Goal: Information Seeking & Learning: Learn about a topic

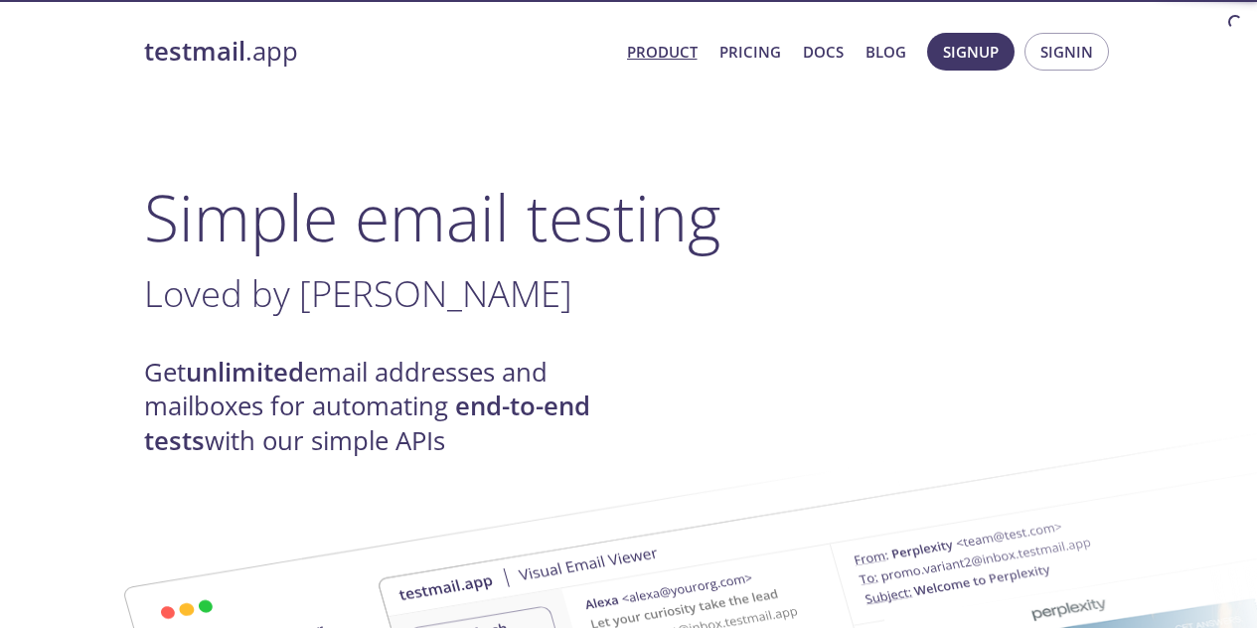
click at [473, 237] on h1 "Simple email testing" at bounding box center [629, 217] width 970 height 77
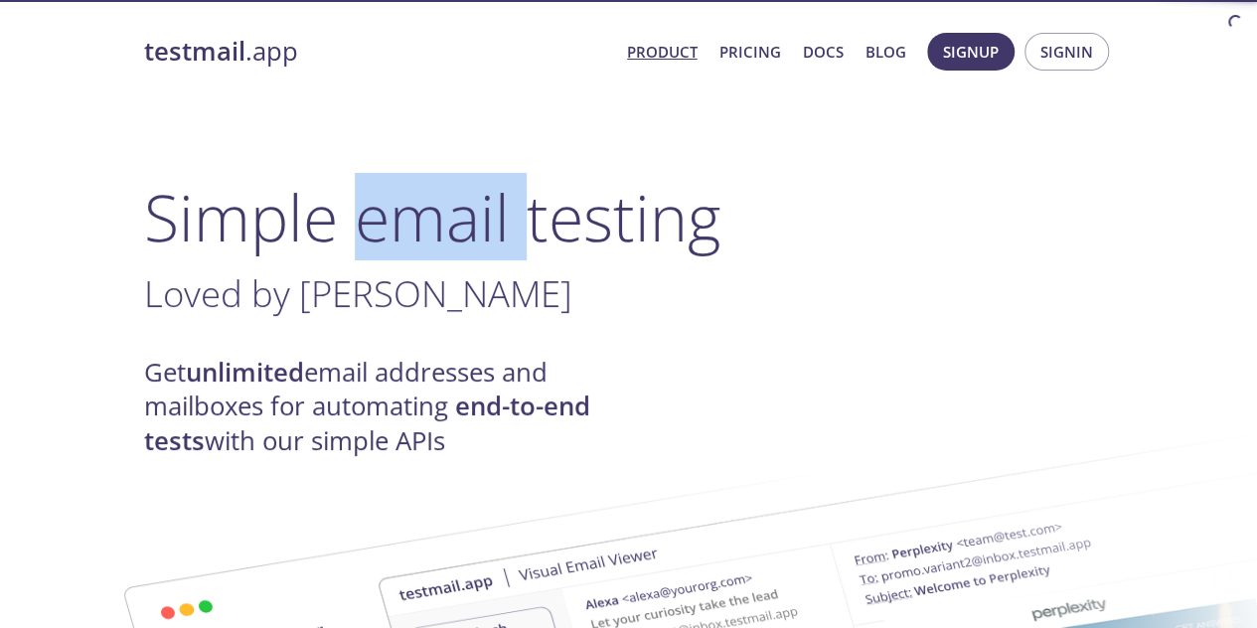
click at [473, 237] on h1 "Simple email testing" at bounding box center [629, 217] width 970 height 77
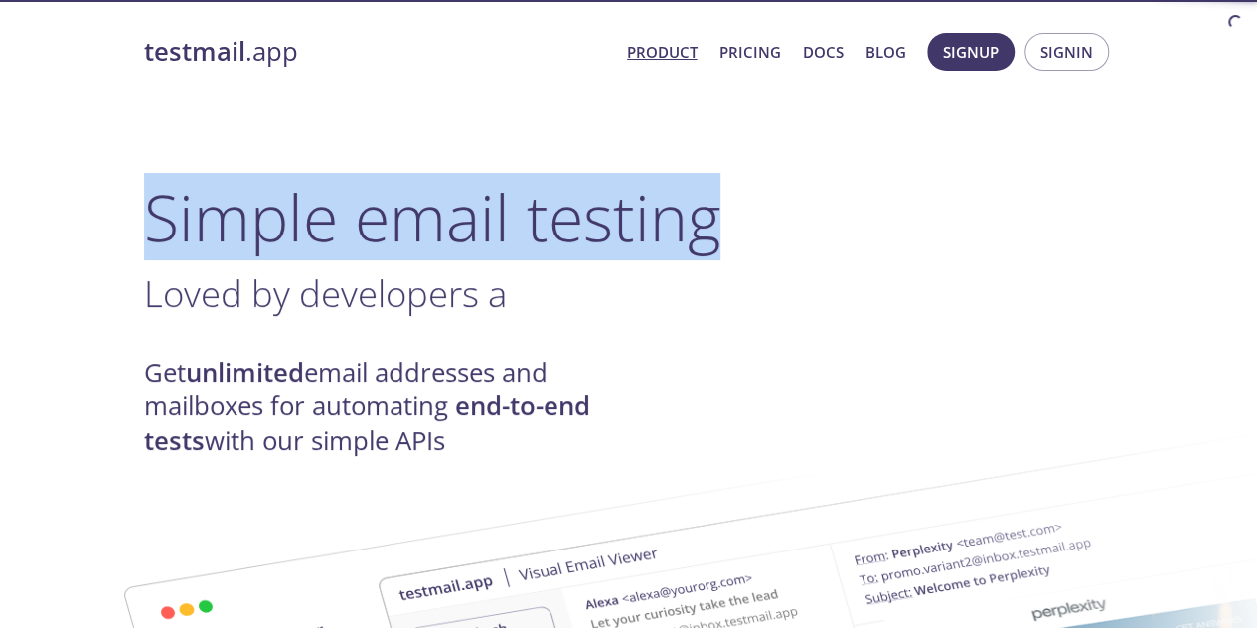
click at [473, 237] on h1 "Simple email testing" at bounding box center [629, 217] width 970 height 77
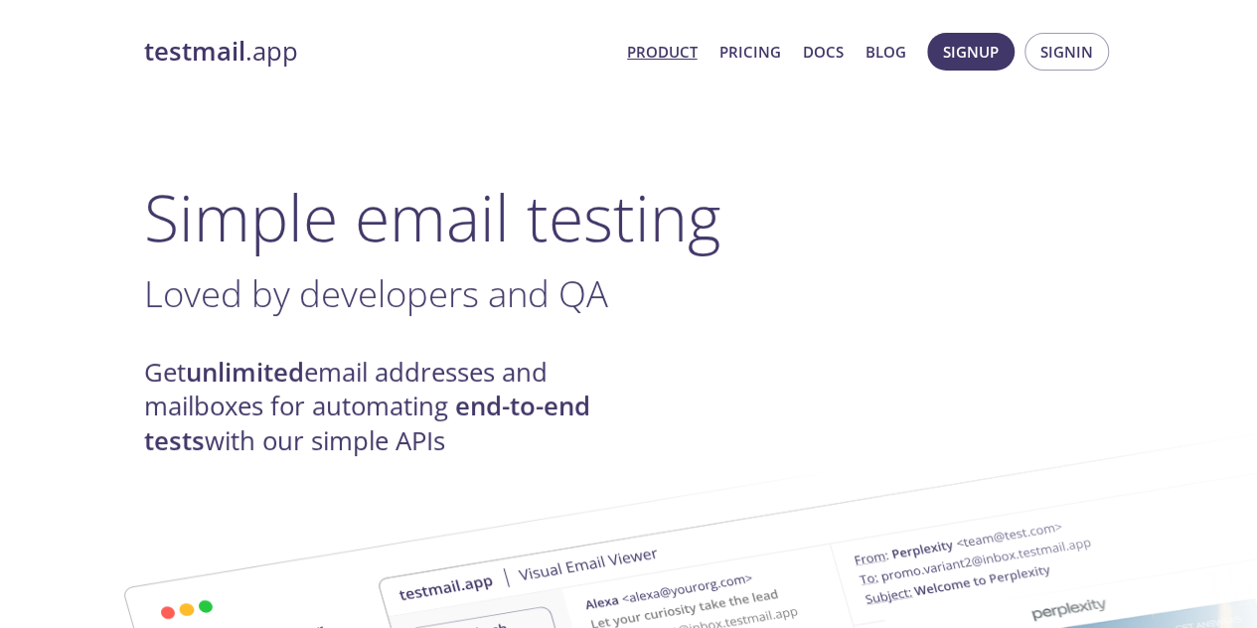
click at [337, 287] on span "Loved by developers and QA" at bounding box center [376, 293] width 464 height 50
click at [337, 287] on span "Loved by developers and QA team" at bounding box center [422, 293] width 556 height 50
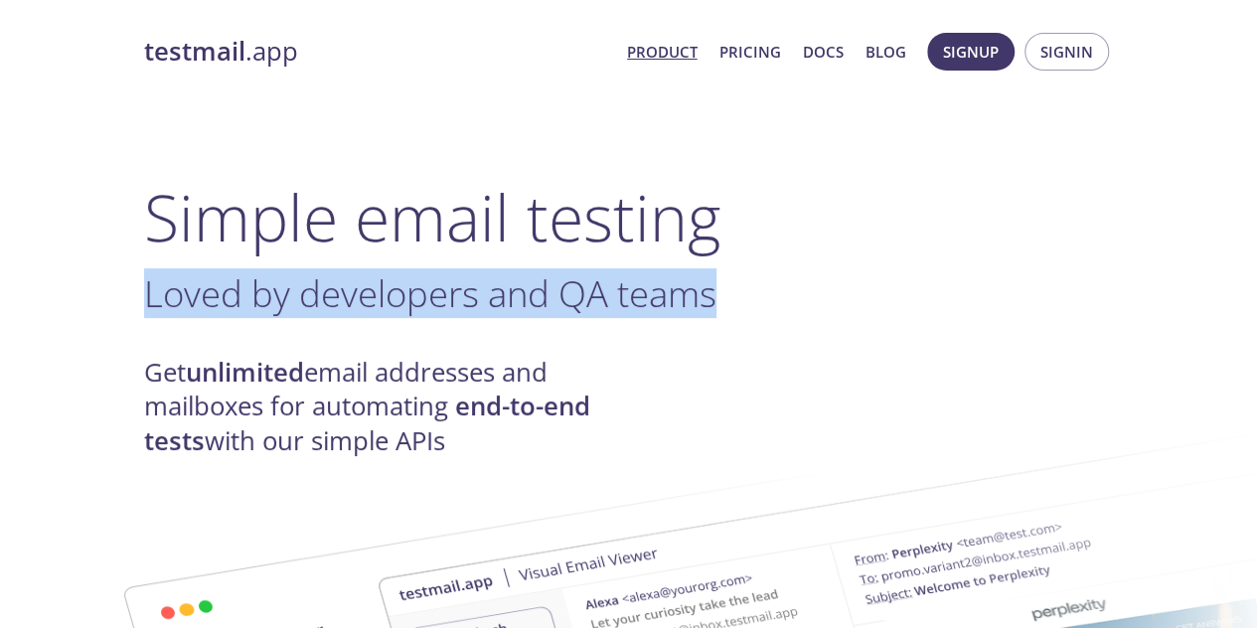
click at [337, 287] on span "Loved by developers and QA teams" at bounding box center [430, 293] width 573 height 50
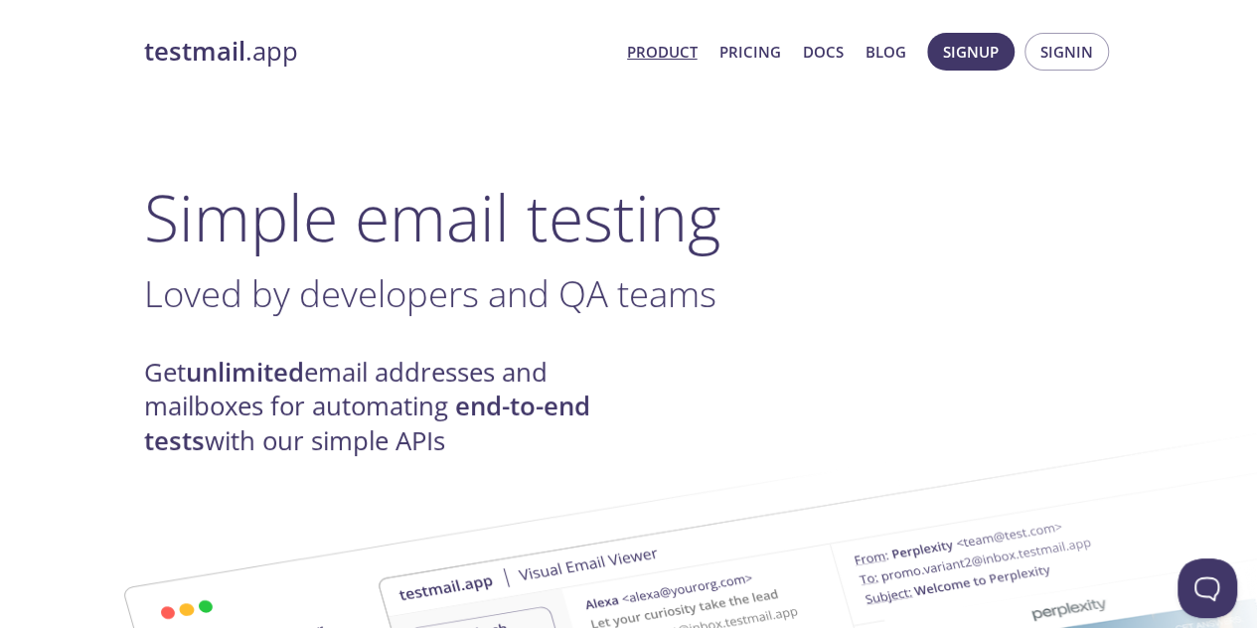
click at [259, 377] on strong "unlimited" at bounding box center [245, 372] width 118 height 35
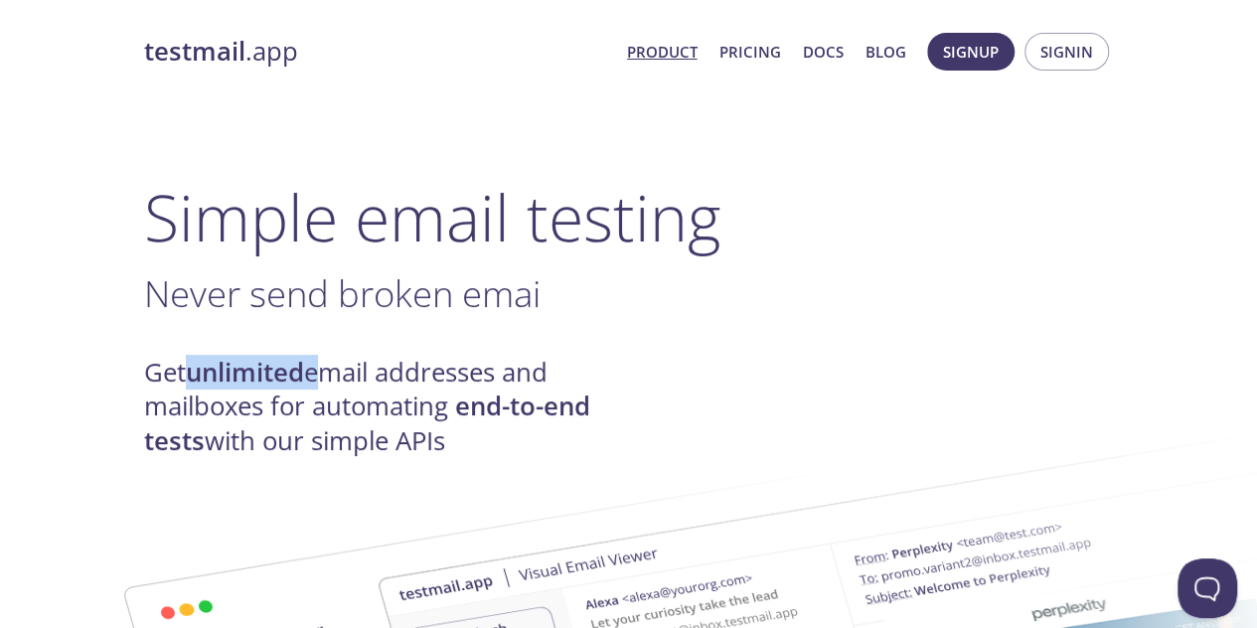
click at [290, 379] on strong "unlimited" at bounding box center [245, 372] width 118 height 35
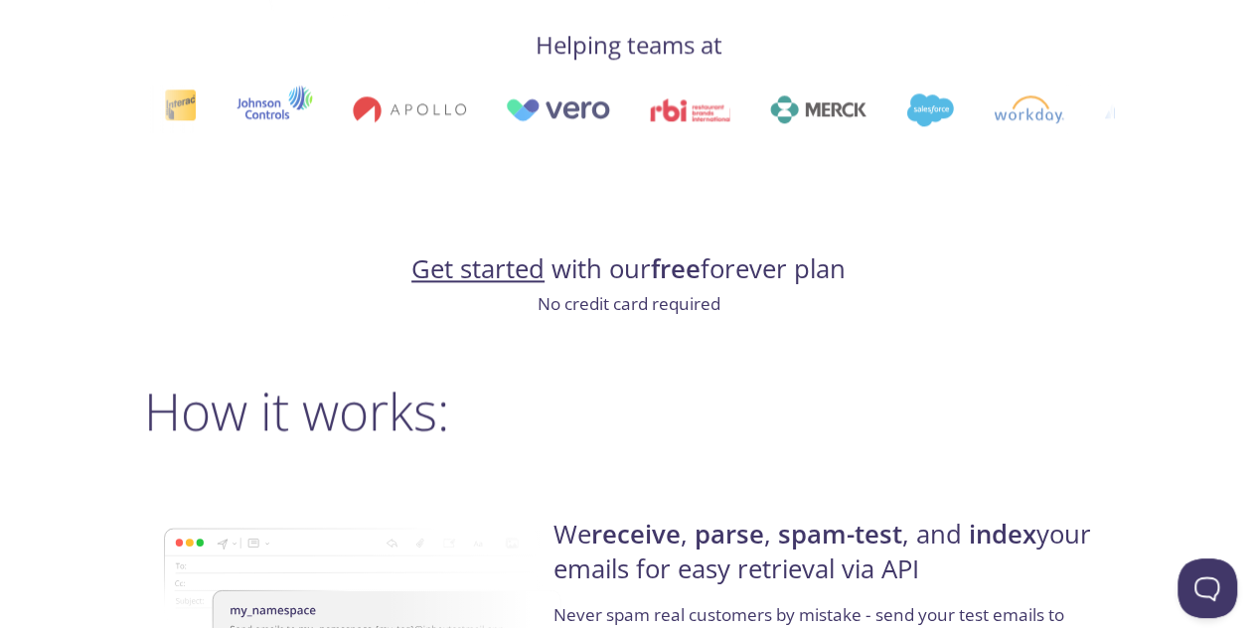
scroll to position [1107, 0]
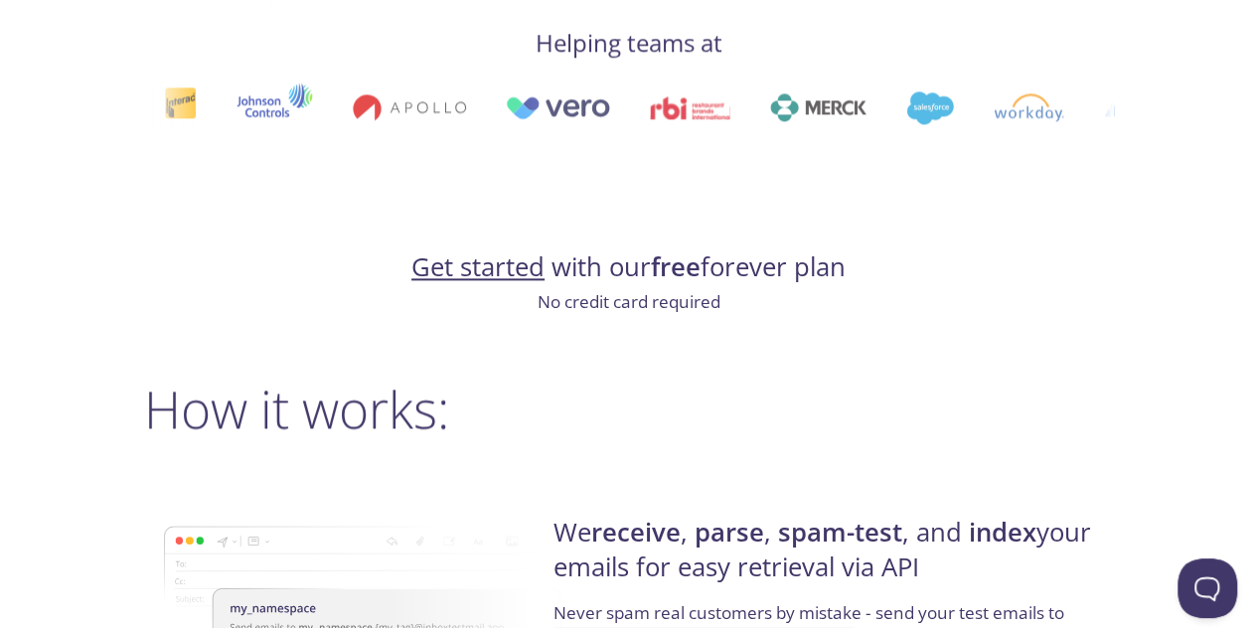
click at [370, 428] on h2 "How it works:" at bounding box center [629, 409] width 970 height 60
click at [372, 428] on h2 "How it works:" at bounding box center [629, 409] width 970 height 60
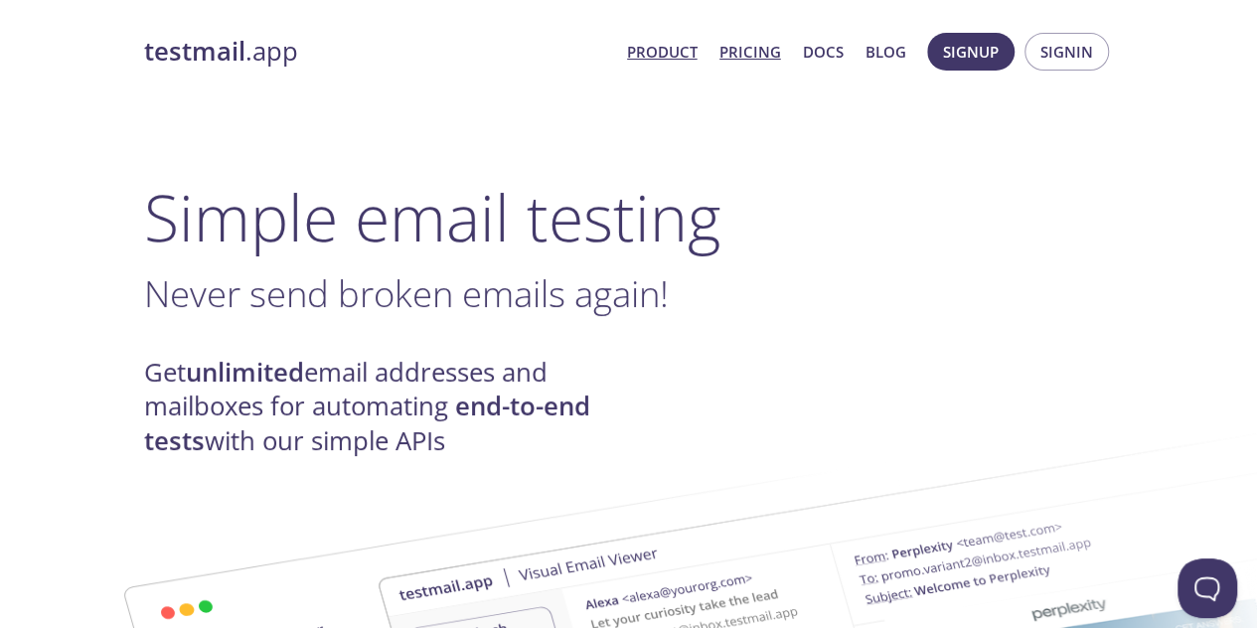
click at [762, 53] on link "Pricing" at bounding box center [751, 52] width 62 height 26
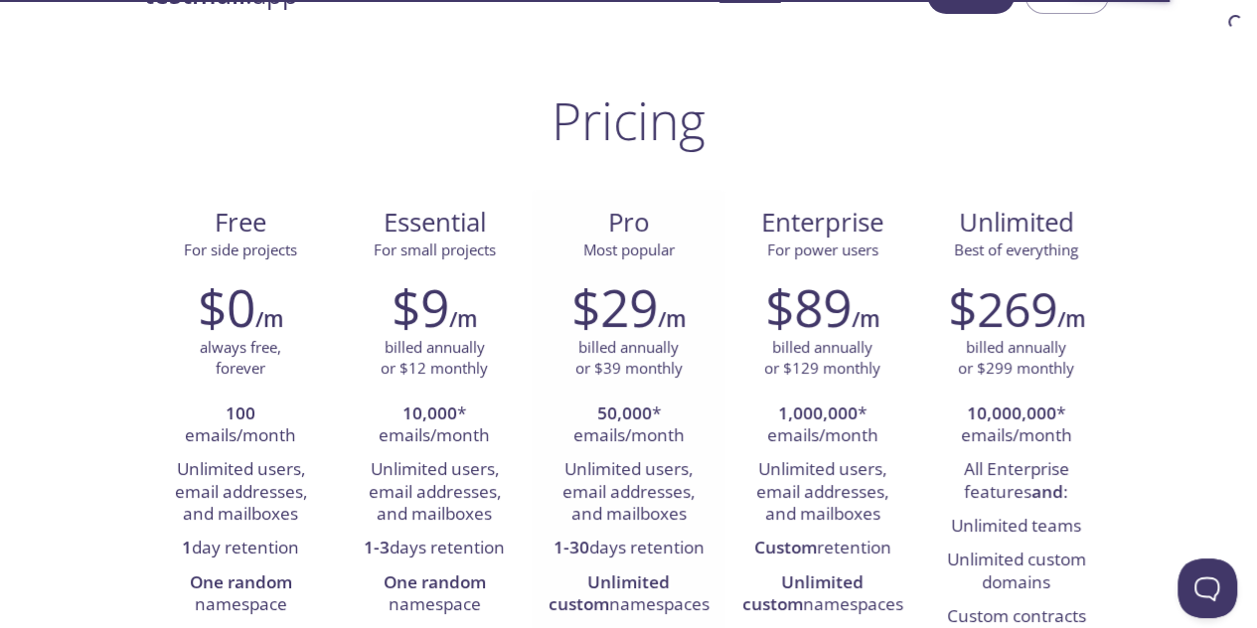
scroll to position [126, 0]
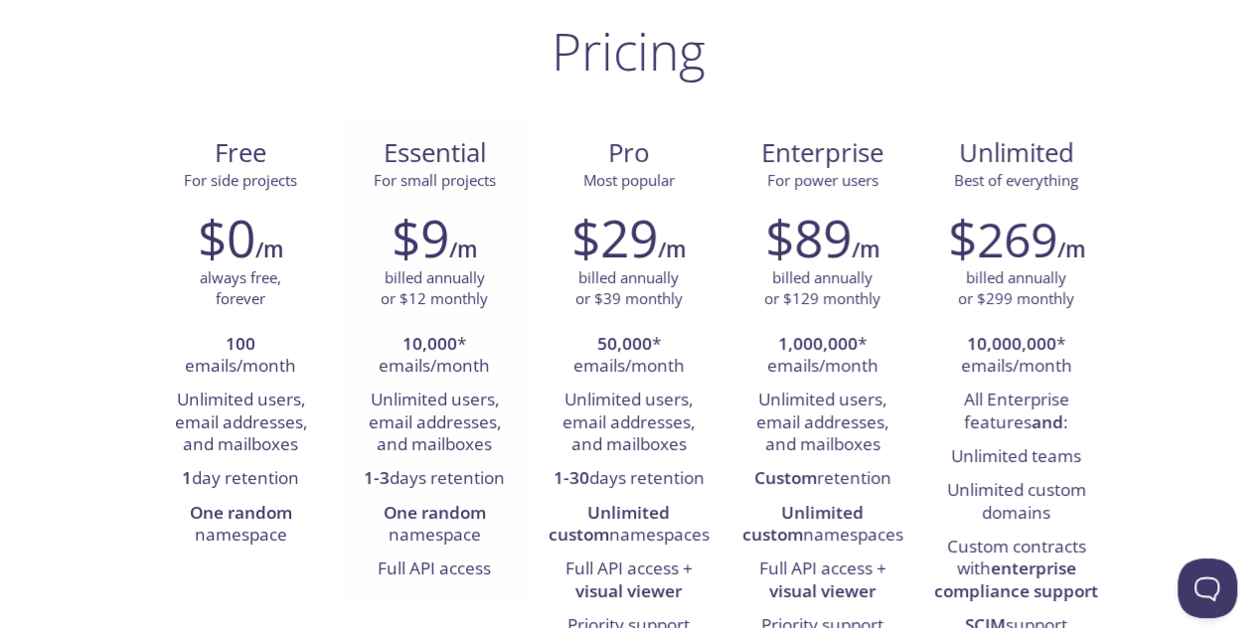
click at [433, 238] on h2 "$9" at bounding box center [421, 238] width 58 height 60
click at [452, 281] on p "billed annually or $12 monthly" at bounding box center [434, 288] width 107 height 43
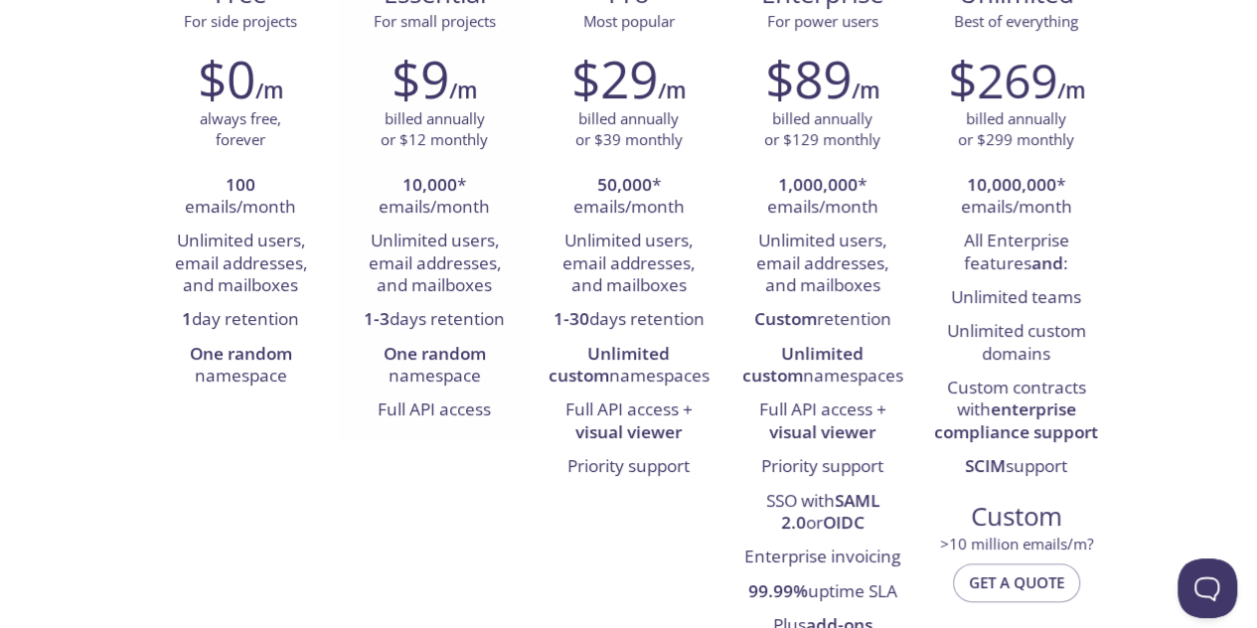
scroll to position [289, 0]
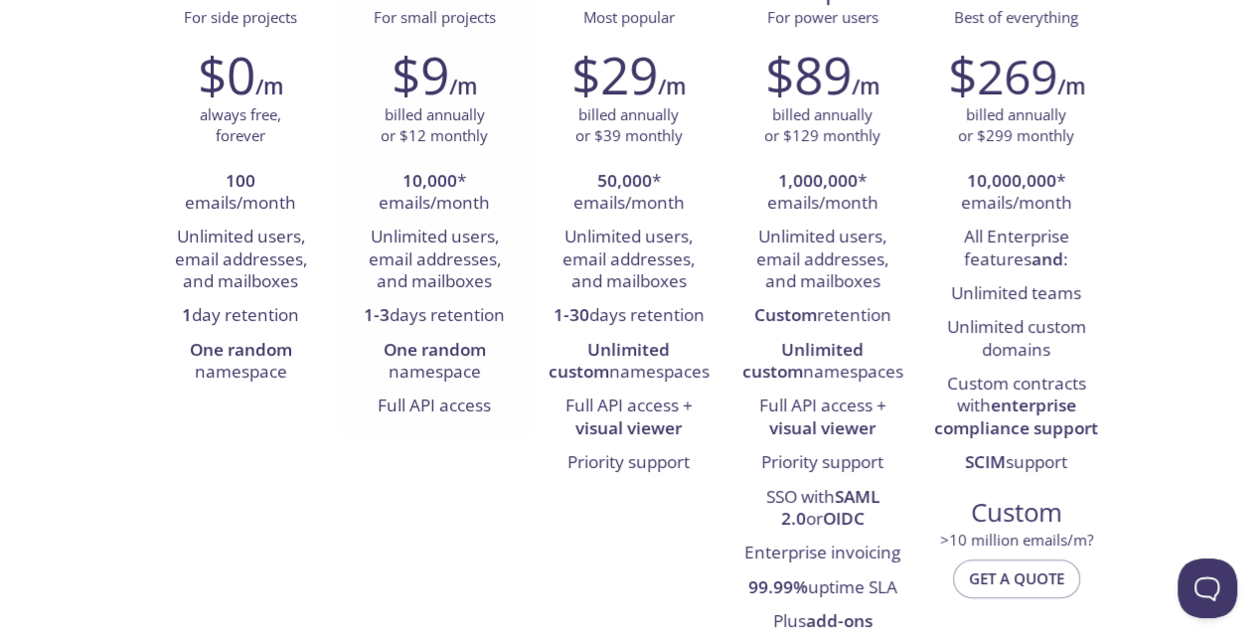
click at [469, 357] on strong "One random" at bounding box center [435, 349] width 102 height 23
click at [497, 350] on li "One random namespace" at bounding box center [435, 362] width 164 height 57
click at [270, 315] on li "1 day retention" at bounding box center [241, 316] width 164 height 34
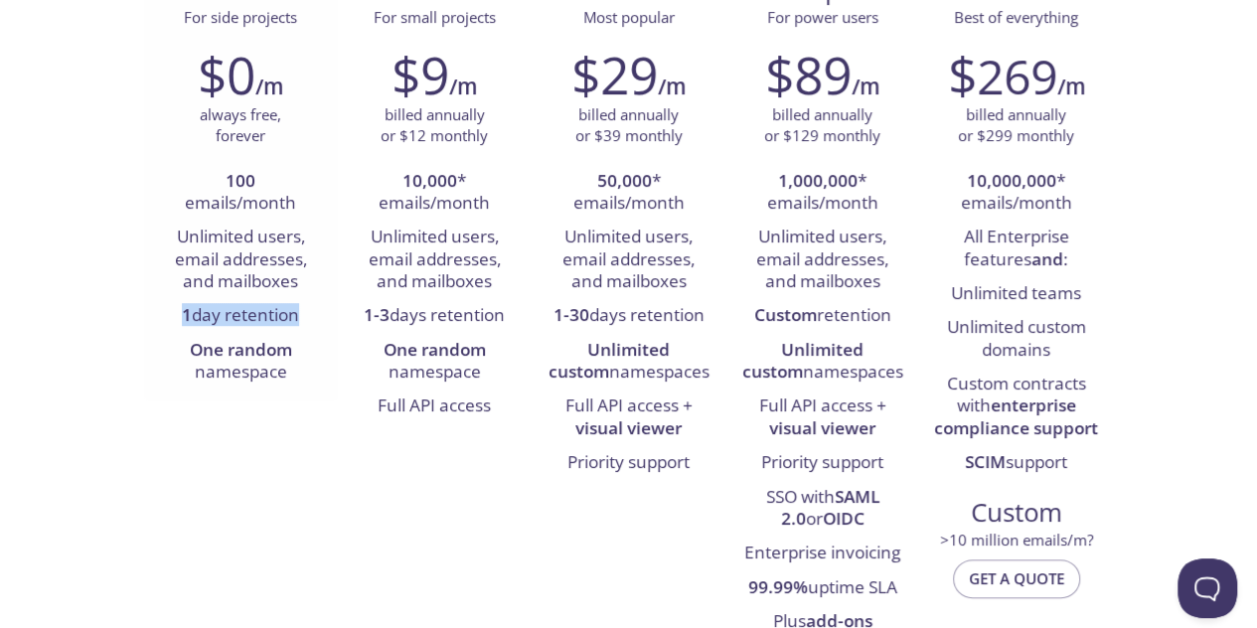
click at [270, 315] on li "1 day retention" at bounding box center [241, 316] width 164 height 34
click at [370, 474] on div "Free For side projects $0 /m always free, forever 100 emails/month Unlimited us…" at bounding box center [629, 304] width 970 height 695
